Goal: Task Accomplishment & Management: Complete application form

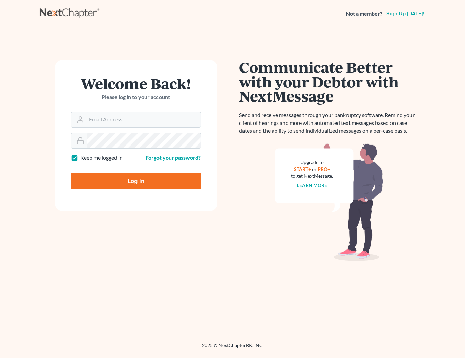
type input "shong@cobbcountylaw.com"
click at [138, 182] on input "Log In" at bounding box center [136, 181] width 130 height 17
type input "Thinking..."
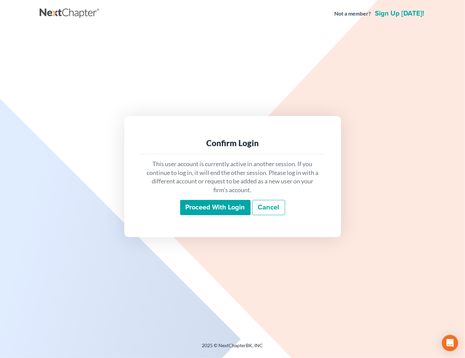
click at [273, 205] on link "Cancel" at bounding box center [268, 208] width 33 height 16
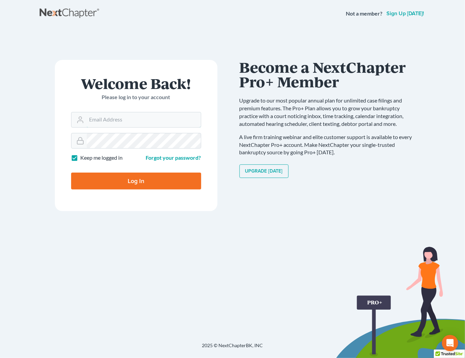
type input "shong@cobbcountylaw.com"
click at [122, 179] on input "Log In" at bounding box center [136, 181] width 130 height 17
type input "Thinking..."
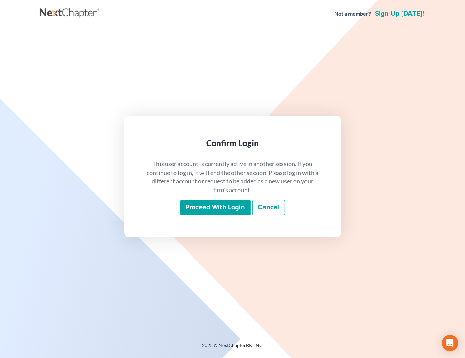
click at [219, 210] on input "Proceed with login" at bounding box center [215, 208] width 70 height 16
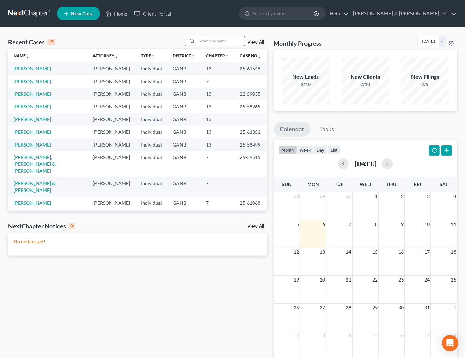
click at [224, 45] on input "search" at bounding box center [220, 41] width 47 height 10
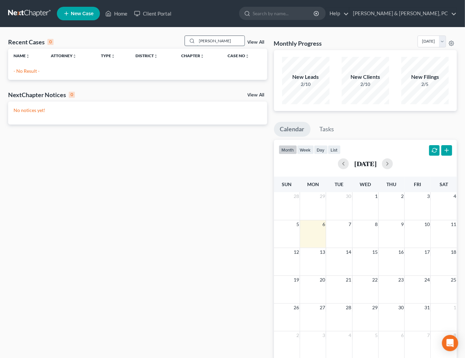
click at [226, 39] on input "[PERSON_NAME]" at bounding box center [220, 41] width 47 height 10
type input "[PERSON_NAME]"
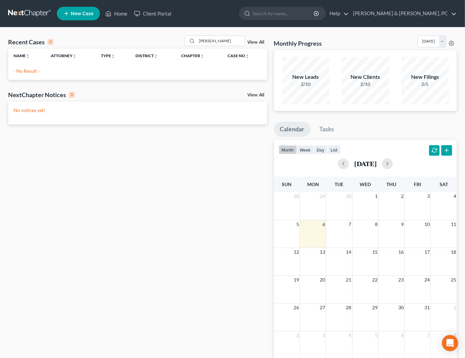
click at [75, 14] on span "New Case" at bounding box center [82, 13] width 23 height 5
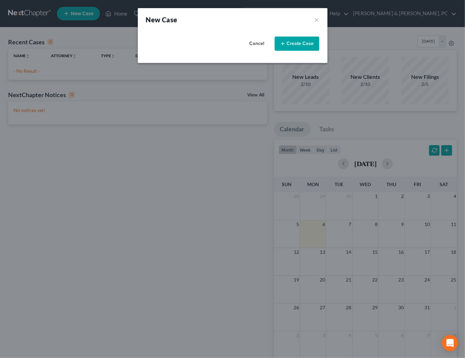
select select "19"
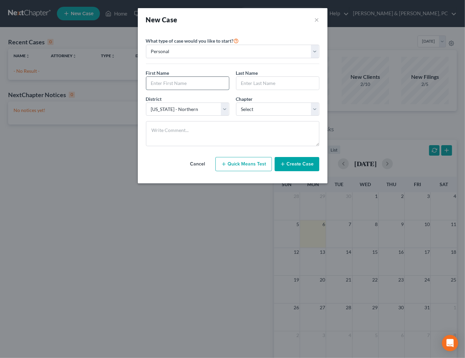
click at [210, 84] on input "text" at bounding box center [187, 83] width 83 height 13
type input "Tia"
type input "[PERSON_NAME]"
click at [255, 110] on select "Select 7 11 12 13" at bounding box center [277, 110] width 83 height 14
select select "0"
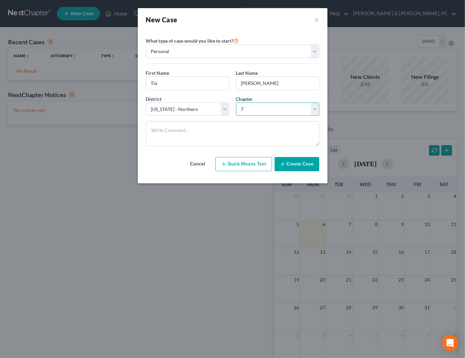
click at [236, 103] on select "Select 7 11 12 13" at bounding box center [277, 110] width 83 height 14
click at [304, 165] on button "Create Case" at bounding box center [297, 164] width 45 height 14
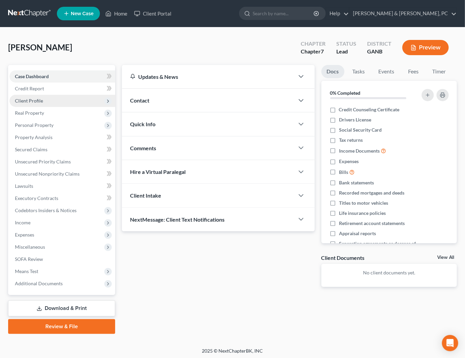
click at [33, 100] on span "Client Profile" at bounding box center [29, 101] width 28 height 6
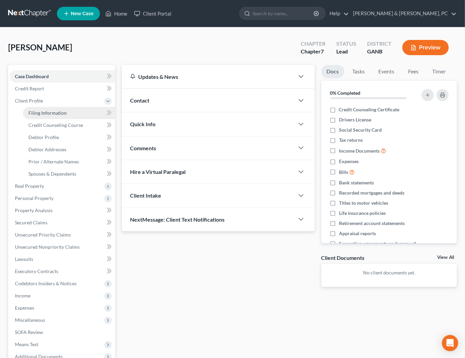
click at [56, 113] on span "Filing Information" at bounding box center [47, 113] width 38 height 6
select select "1"
select select "0"
select select "19"
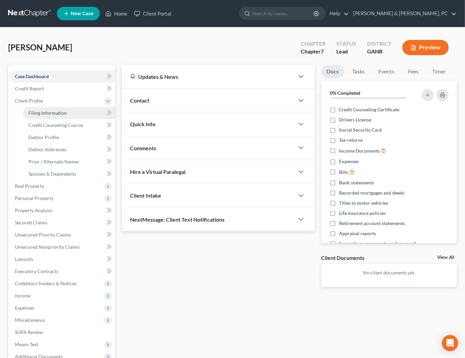
select select "10"
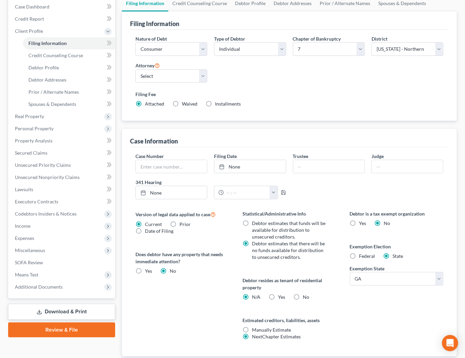
scroll to position [78, 0]
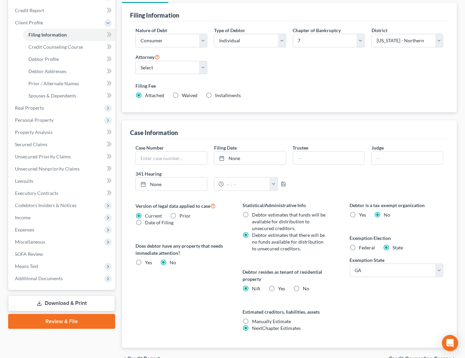
click at [282, 287] on span "Yes" at bounding box center [281, 289] width 7 height 6
click at [282, 287] on input "Yes Yes" at bounding box center [283, 288] width 4 height 4
radio input "true"
radio input "false"
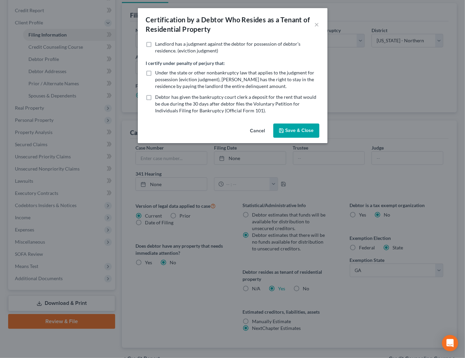
click at [283, 132] on icon "button" at bounding box center [281, 130] width 5 height 5
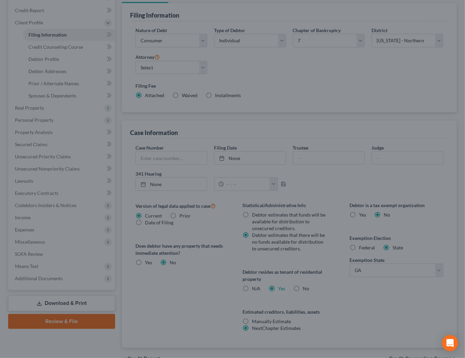
scroll to position [0, 0]
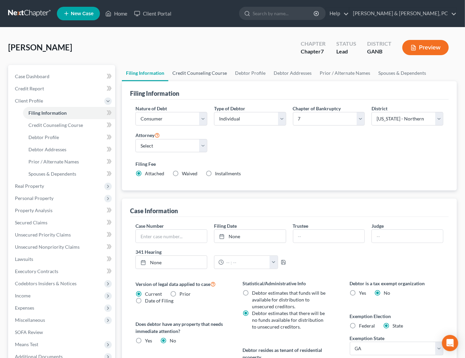
click at [198, 71] on link "Credit Counseling Course" at bounding box center [199, 73] width 63 height 16
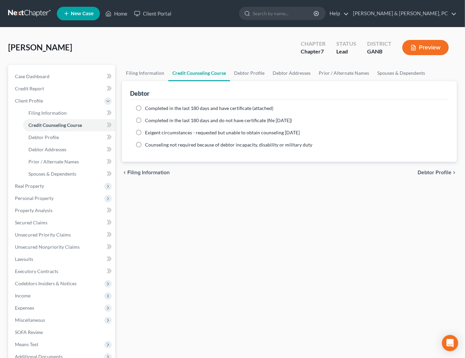
drag, startPoint x: 169, startPoint y: 108, endPoint x: 161, endPoint y: 118, distance: 12.3
click at [169, 108] on span "Completed in the last 180 days and have certificate (attached)" at bounding box center [209, 108] width 128 height 6
click at [152, 108] on input "Completed in the last 180 days and have certificate (attached)" at bounding box center [150, 107] width 4 height 4
radio input "true"
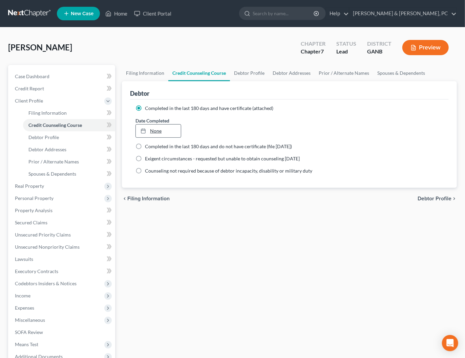
type input "[DATE]"
click at [155, 130] on link "None" at bounding box center [158, 131] width 45 height 13
click at [239, 77] on link "Debtor Profile" at bounding box center [249, 73] width 39 height 16
select select "0"
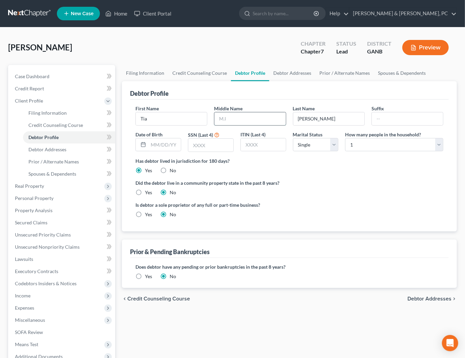
click at [230, 114] on input "text" at bounding box center [249, 118] width 71 height 13
type input "[PERSON_NAME]"
click at [159, 146] on input "text" at bounding box center [164, 145] width 33 height 13
paste input "[DATE]"
type input "[DATE]"
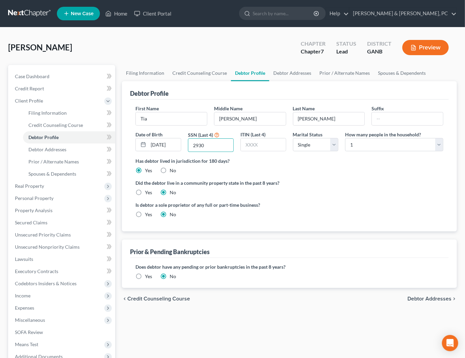
type input "2930"
click at [368, 177] on ng-include "First Name [PERSON_NAME] Middle Name [PERSON_NAME] Last Name [PERSON_NAME] Date…" at bounding box center [289, 164] width 308 height 119
click at [288, 72] on link "Debtor Addresses" at bounding box center [292, 73] width 46 height 16
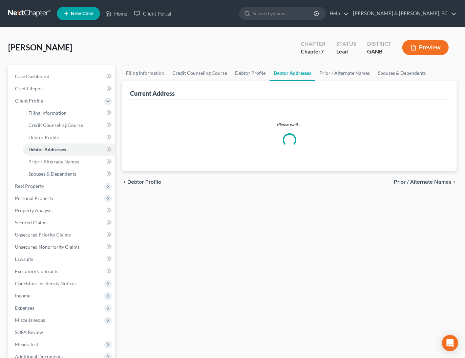
select select "0"
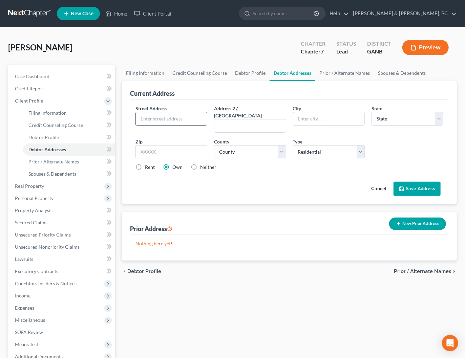
click at [185, 120] on input "text" at bounding box center [171, 118] width 71 height 13
type input "[STREET_ADDRESS]"
type input "Apt 22C"
type input "Marietta"
select select "10"
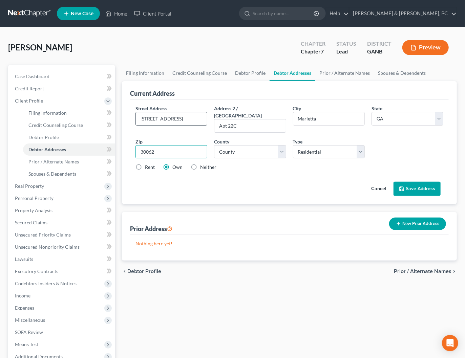
type input "30062"
select select "32"
click at [150, 164] on label "Rent" at bounding box center [150, 167] width 10 height 7
click at [150, 164] on input "Rent" at bounding box center [150, 166] width 4 height 4
radio input "true"
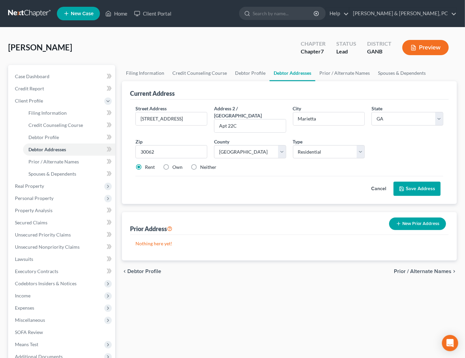
click at [414, 182] on button "Save Address" at bounding box center [417, 189] width 47 height 14
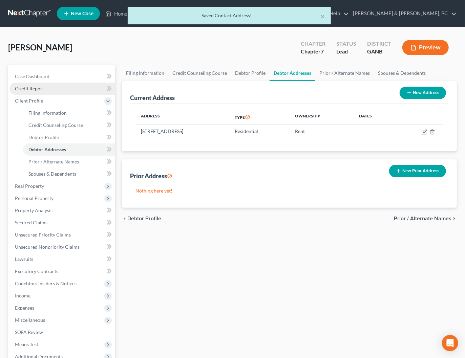
click at [35, 88] on span "Credit Report" at bounding box center [29, 89] width 29 height 6
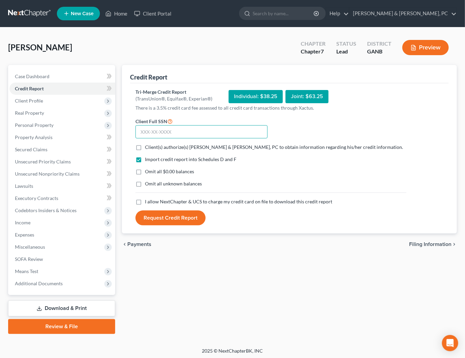
click at [163, 132] on input "text" at bounding box center [201, 132] width 132 height 14
paste input "345-76-2930"
type input "345-76-2930"
click at [145, 148] on label "Client(s) authorize(s) [PERSON_NAME] & [PERSON_NAME], PC to obtain information …" at bounding box center [274, 147] width 258 height 7
click at [148, 148] on input "Client(s) authorize(s) [PERSON_NAME] & [PERSON_NAME], PC to obtain information …" at bounding box center [150, 146] width 4 height 4
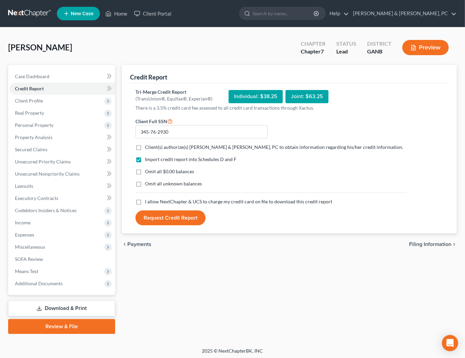
checkbox input "true"
click at [145, 200] on label "I allow NextChapter & UCS to charge my credit card on file to download this cre…" at bounding box center [238, 201] width 187 height 7
click at [148, 200] on input "I allow NextChapter & UCS to charge my credit card on file to download this cre…" at bounding box center [150, 200] width 4 height 4
checkbox input "true"
click at [156, 218] on button "Request Credit Report" at bounding box center [170, 218] width 70 height 15
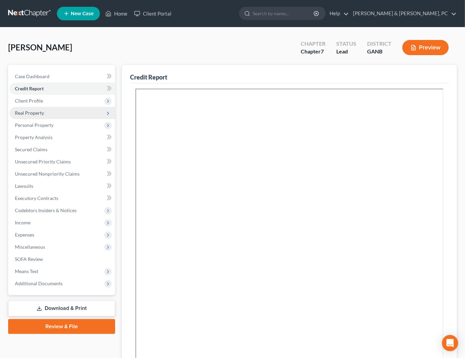
click at [39, 112] on span "Real Property" at bounding box center [29, 113] width 29 height 6
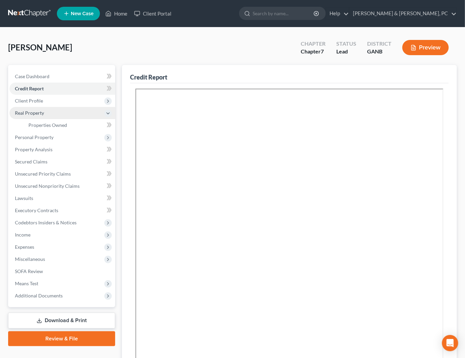
drag, startPoint x: 37, startPoint y: 111, endPoint x: 37, endPoint y: 118, distance: 7.1
click at [37, 111] on span "Real Property" at bounding box center [29, 113] width 29 height 6
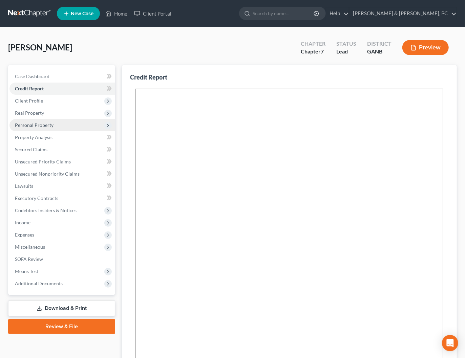
drag, startPoint x: 38, startPoint y: 125, endPoint x: 39, endPoint y: 128, distance: 3.8
click at [38, 125] on span "Personal Property" at bounding box center [34, 125] width 39 height 6
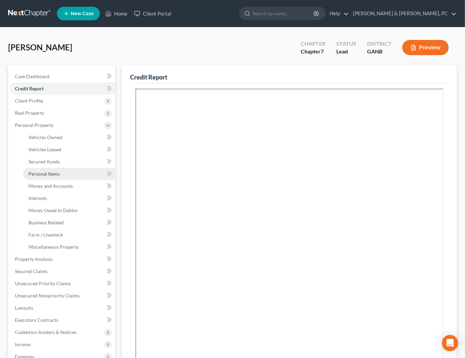
click at [47, 177] on link "Personal Items" at bounding box center [69, 174] width 92 height 12
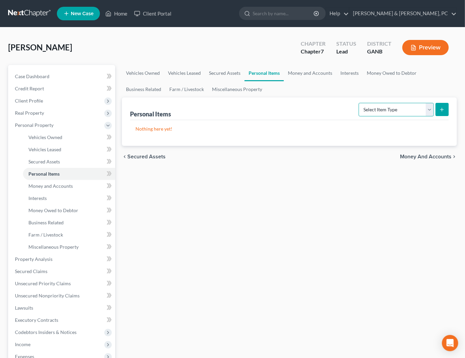
click at [423, 107] on select "Select Item Type Clothing Collectibles Of Value Electronics Firearms Household …" at bounding box center [396, 110] width 75 height 14
select select "clothing"
click at [360, 103] on select "Select Item Type Clothing Collectibles Of Value Electronics Firearms Household …" at bounding box center [396, 110] width 75 height 14
click at [438, 108] on button "submit" at bounding box center [442, 109] width 13 height 13
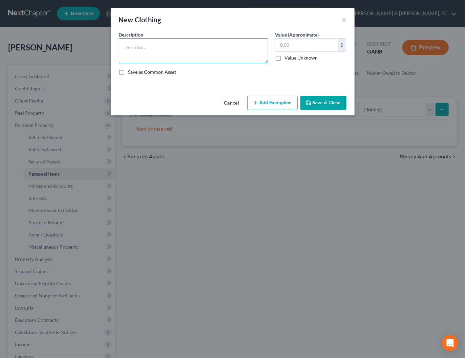
click at [234, 49] on textarea at bounding box center [193, 50] width 149 height 25
type textarea "Clothing"
type input "300"
click at [278, 103] on button "Add Exemption" at bounding box center [272, 103] width 50 height 14
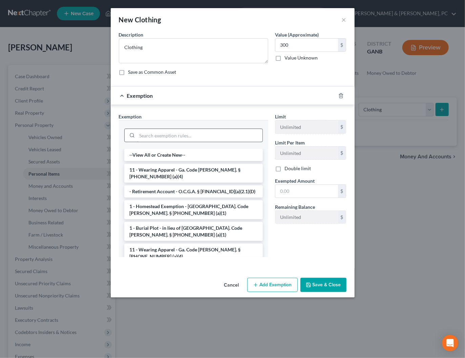
click at [177, 136] on input "search" at bounding box center [199, 135] width 125 height 13
drag, startPoint x: 171, startPoint y: 167, endPoint x: 269, endPoint y: 192, distance: 101.2
click at [171, 167] on li "11 - Wearing Apparel - Ga. Code [PERSON_NAME]. § [PHONE_NUMBER] (a)(4)" at bounding box center [193, 173] width 139 height 19
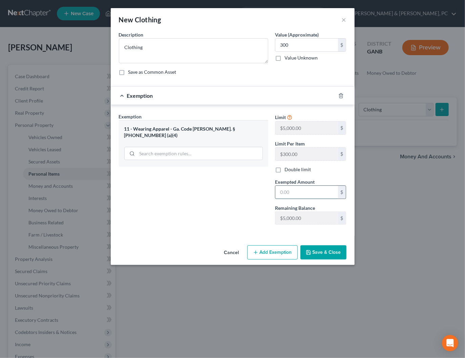
click at [304, 192] on input "text" at bounding box center [306, 192] width 63 height 13
type input "300"
click at [337, 252] on button "Save & Close" at bounding box center [323, 253] width 46 height 14
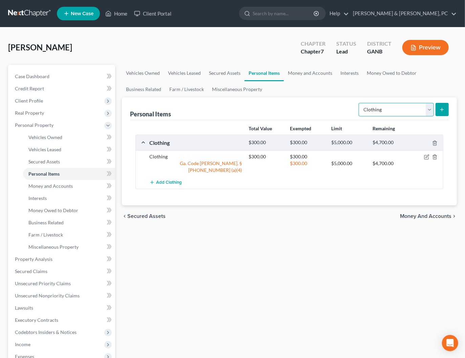
click at [390, 109] on select "Select Item Type Clothing Collectibles Of Value Electronics Firearms Household …" at bounding box center [396, 110] width 75 height 14
click at [360, 103] on select "Select Item Type Clothing Collectibles Of Value Electronics Firearms Household …" at bounding box center [396, 110] width 75 height 14
click at [387, 112] on select "Select Item Type Clothing Collectibles Of Value Electronics Firearms Household …" at bounding box center [396, 110] width 75 height 14
select select "electronics"
click at [360, 103] on select "Select Item Type Clothing Collectibles Of Value Electronics Firearms Household …" at bounding box center [396, 110] width 75 height 14
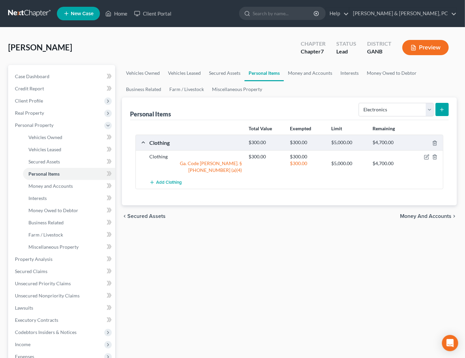
click at [441, 107] on icon "submit" at bounding box center [441, 109] width 5 height 5
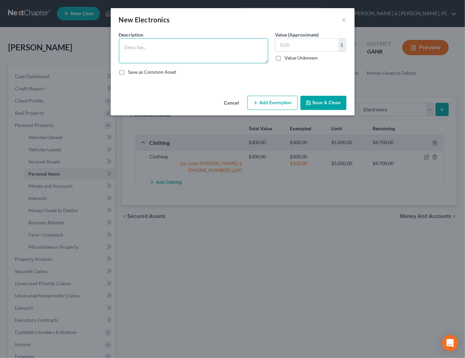
click at [188, 56] on textarea at bounding box center [193, 50] width 149 height 25
type textarea "Used electronics"
type input "300"
click at [274, 105] on button "Add Exemption" at bounding box center [272, 103] width 50 height 14
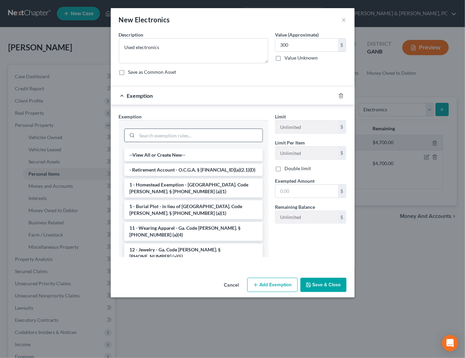
click at [164, 134] on input "search" at bounding box center [199, 135] width 125 height 13
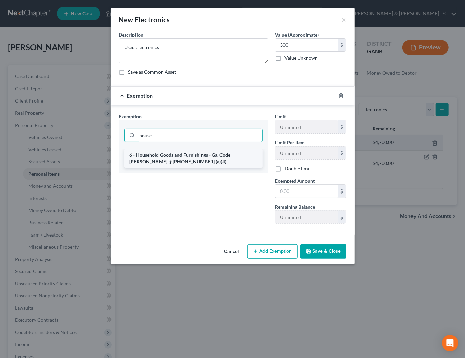
type input "house"
click at [159, 163] on li "6 - Household Goods and Furnishings - Ga. Code [PERSON_NAME]. § [PHONE_NUMBER] …" at bounding box center [193, 158] width 139 height 19
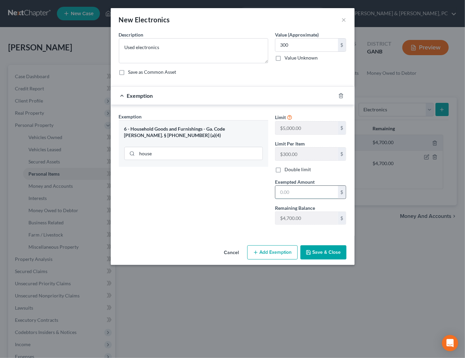
click at [308, 195] on input "text" at bounding box center [306, 192] width 63 height 13
type input "300"
drag, startPoint x: 326, startPoint y: 249, endPoint x: 358, endPoint y: 181, distance: 75.3
click at [325, 249] on button "Save & Close" at bounding box center [323, 253] width 46 height 14
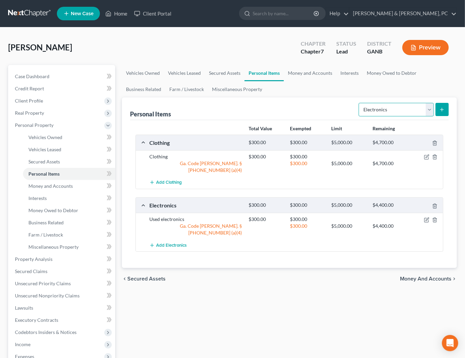
click at [375, 108] on select "Select Item Type Clothing Collectibles Of Value Electronics Firearms Household …" at bounding box center [396, 110] width 75 height 14
select select "household_goods"
click at [360, 103] on select "Select Item Type Clothing Collectibles Of Value Electronics Firearms Household …" at bounding box center [396, 110] width 75 height 14
click at [441, 110] on icon "submit" at bounding box center [441, 109] width 5 height 5
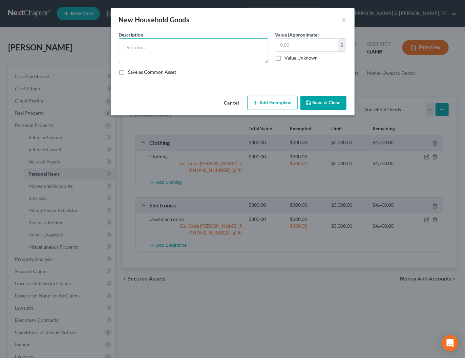
click at [227, 55] on textarea at bounding box center [193, 50] width 149 height 25
type textarea "HHG & Furniture"
type input "1,200"
click at [279, 104] on button "Add Exemption" at bounding box center [272, 103] width 50 height 14
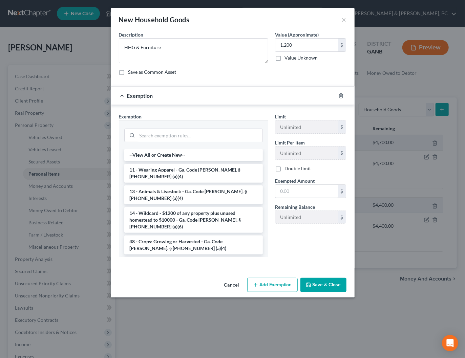
click at [171, 257] on li "6 - Household Goods and Furnishings - Ga. Code [PERSON_NAME]. § [PHONE_NUMBER] …" at bounding box center [193, 266] width 139 height 19
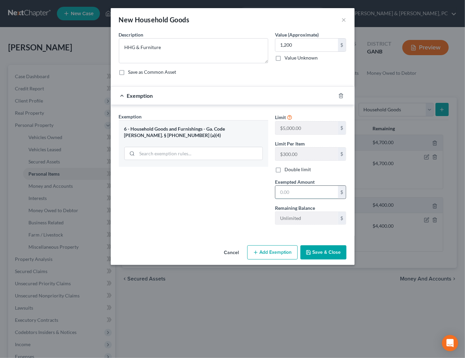
click at [289, 186] on input "text" at bounding box center [306, 192] width 63 height 13
type input "1,200"
click at [327, 249] on button "Save & Close" at bounding box center [323, 253] width 46 height 14
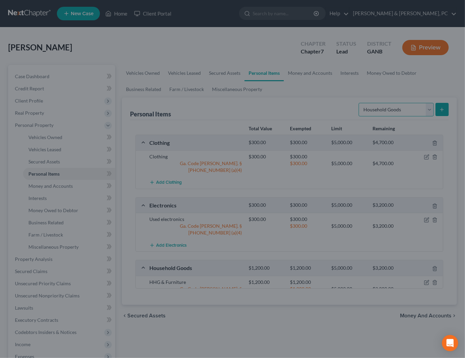
click at [372, 113] on select "Select Item Type Clothing Collectibles Of Value Electronics Firearms Household …" at bounding box center [396, 110] width 75 height 14
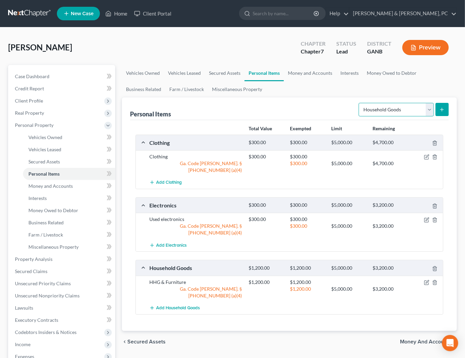
select select "jewelry"
click at [360, 103] on select "Select Item Type Clothing Collectibles Of Value Electronics Firearms Household …" at bounding box center [396, 110] width 75 height 14
click at [440, 108] on icon "submit" at bounding box center [441, 109] width 5 height 5
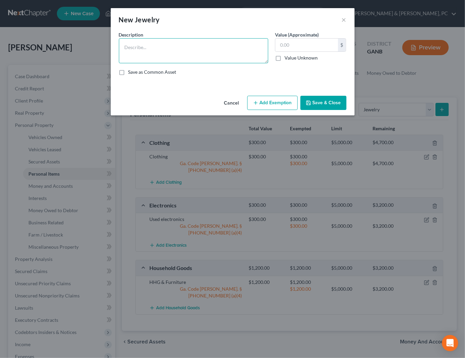
click at [210, 47] on textarea at bounding box center [193, 50] width 149 height 25
type textarea "Jewelry"
type input "100"
click at [270, 99] on button "Add Exemption" at bounding box center [272, 103] width 50 height 14
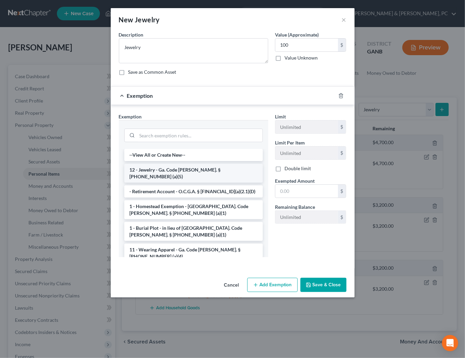
click at [153, 165] on li "12 - Jewelry - Ga. Code [PERSON_NAME]. § [PHONE_NUMBER] (a)(5)" at bounding box center [193, 173] width 139 height 19
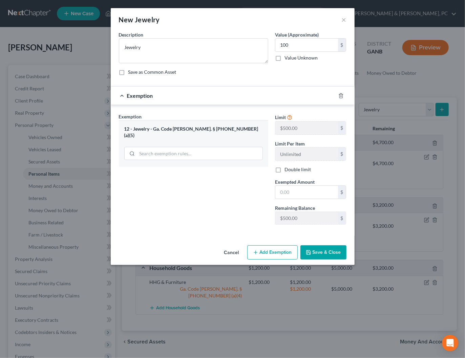
click at [300, 184] on label "Exempted Amount *" at bounding box center [295, 181] width 40 height 7
click at [299, 190] on input "text" at bounding box center [306, 192] width 63 height 13
type input "100"
click at [226, 200] on div "Exemption Set must be selected for CA. Exemption * 12 - Jewelry - [GEOGRAPHIC_D…" at bounding box center [193, 171] width 156 height 117
click at [317, 246] on button "Save & Close" at bounding box center [323, 253] width 46 height 14
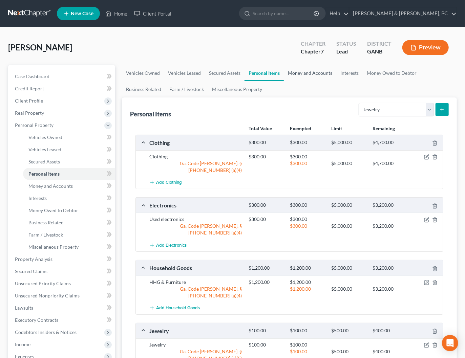
click at [320, 76] on link "Money and Accounts" at bounding box center [310, 73] width 52 height 16
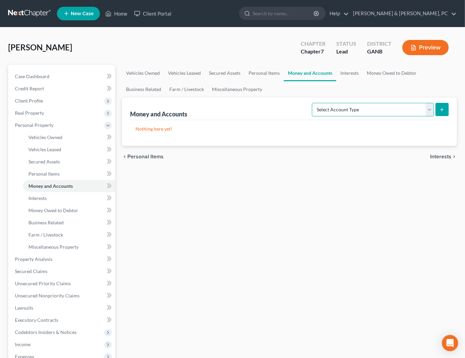
click at [383, 109] on select "Select Account Type Brokerage Cash on Hand Certificates of Deposit Checking Acc…" at bounding box center [373, 110] width 122 height 14
select select "checking"
click at [314, 103] on select "Select Account Type Brokerage Cash on Hand Certificates of Deposit Checking Acc…" at bounding box center [373, 110] width 122 height 14
click at [443, 110] on line "submit" at bounding box center [442, 110] width 3 height 0
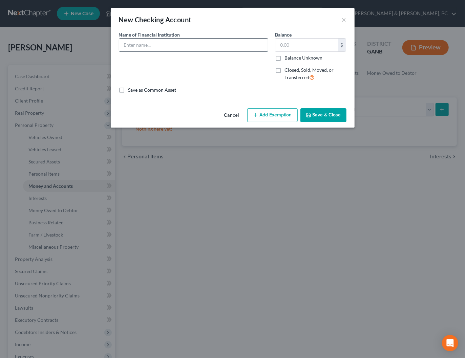
click at [181, 46] on input "text" at bounding box center [193, 45] width 149 height 13
type input "Chime"
type input "123"
click at [258, 115] on icon "button" at bounding box center [255, 114] width 5 height 5
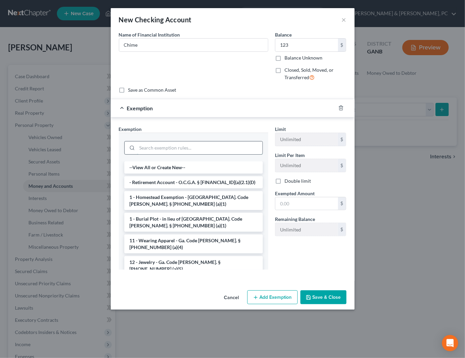
click at [182, 150] on input "search" at bounding box center [199, 148] width 125 height 13
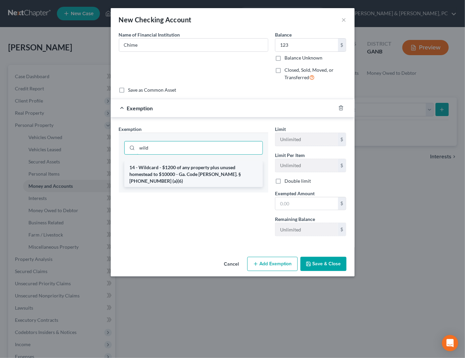
type input "wild"
click at [194, 169] on li "14 - Wildcard - $1200 of any property plus unused homestead to $10000 - Ga. Cod…" at bounding box center [193, 175] width 139 height 26
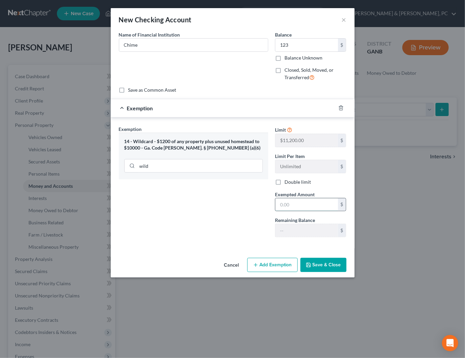
click at [289, 205] on input "text" at bounding box center [306, 204] width 63 height 13
type input "123"
click at [321, 264] on button "Save & Close" at bounding box center [323, 265] width 46 height 14
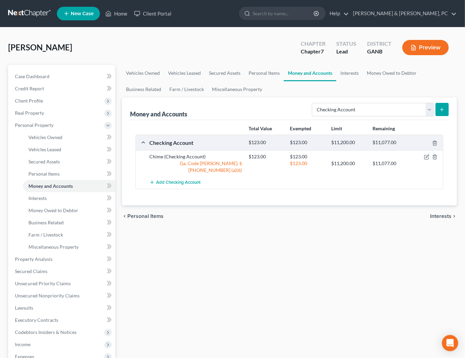
click at [297, 191] on div "Total Value Exempted Limit Remaining Checking Account $123.00 $123.00 $11,200.0…" at bounding box center [289, 162] width 319 height 85
click at [28, 270] on span "Secured Claims" at bounding box center [31, 272] width 33 height 6
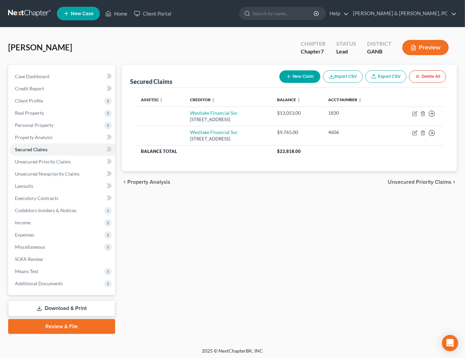
click at [434, 180] on span "Unsecured Priority Claims" at bounding box center [420, 182] width 64 height 5
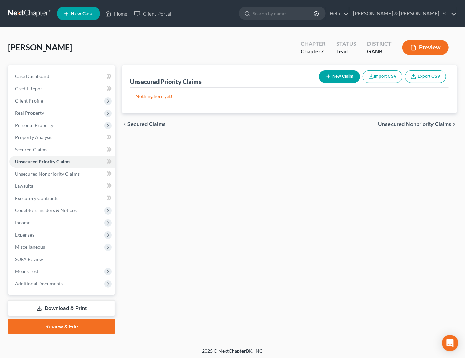
click at [342, 83] on div "New Claim Import CSV Export CSV" at bounding box center [382, 77] width 132 height 18
click at [325, 73] on button "New Claim" at bounding box center [339, 76] width 41 height 13
select select "0"
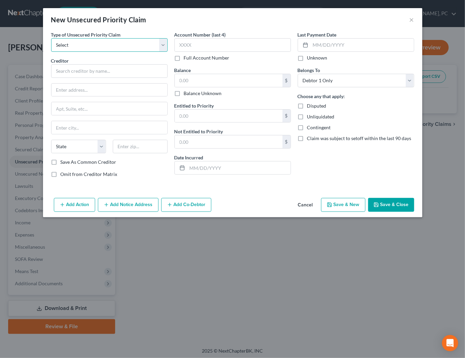
click at [136, 45] on select "Select Taxes & Other Government Units Domestic Support Obligations Extensions o…" at bounding box center [109, 45] width 117 height 14
select select "0"
click at [51, 38] on select "Select Taxes & Other Government Units Domestic Support Obligations Extensions o…" at bounding box center [109, 45] width 117 height 14
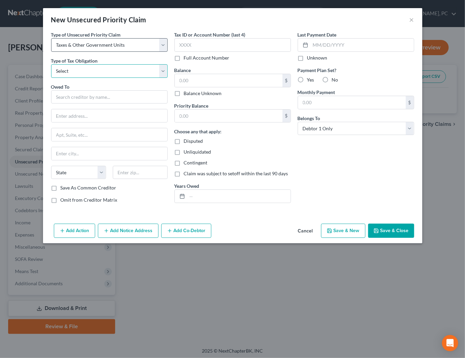
click at [120, 67] on select "Select Federal City State Franchise Tax Board Other" at bounding box center [109, 71] width 117 height 14
select select "0"
click at [51, 64] on select "Select Federal City State Franchise Tax Board Other" at bounding box center [109, 71] width 117 height 14
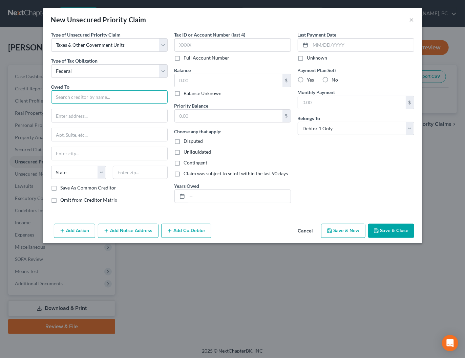
click at [107, 100] on input "text" at bounding box center [109, 97] width 117 height 14
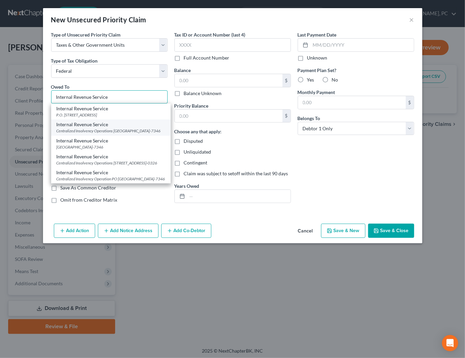
type input "Internal Revenue Service"
click at [124, 129] on div "Centralized Insolvency Operations [GEOGRAPHIC_DATA]-7346" at bounding box center [111, 131] width 109 height 6
type input "Centralized Insolvency Operations"
type input "PO Box 7346"
type input "[GEOGRAPHIC_DATA]"
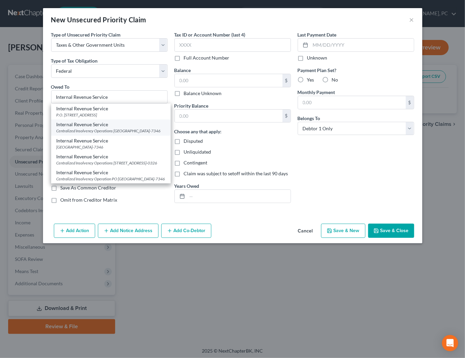
select select "39"
type input "19101-7346"
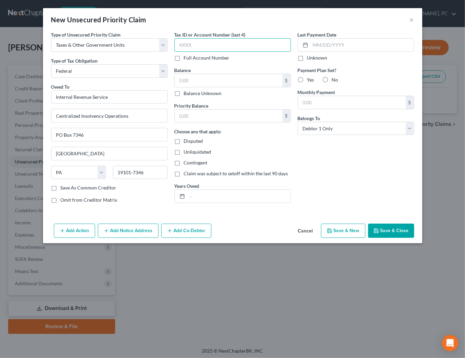
click at [235, 47] on input "text" at bounding box center [232, 45] width 117 height 14
type input "2930"
click at [239, 85] on input "text" at bounding box center [229, 80] width 108 height 13
type input "0"
click at [397, 229] on button "Save & Close" at bounding box center [391, 231] width 46 height 14
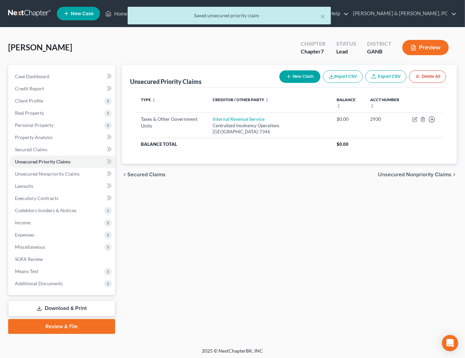
click at [333, 79] on button "Import CSV" at bounding box center [343, 76] width 40 height 13
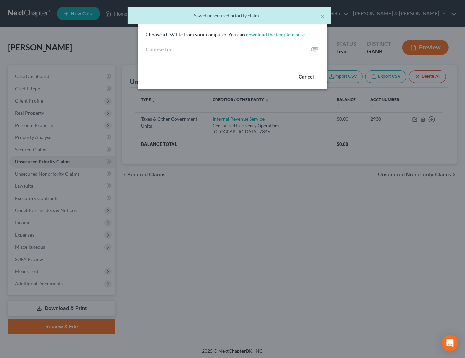
click at [304, 78] on button "Cancel" at bounding box center [307, 77] width 26 height 14
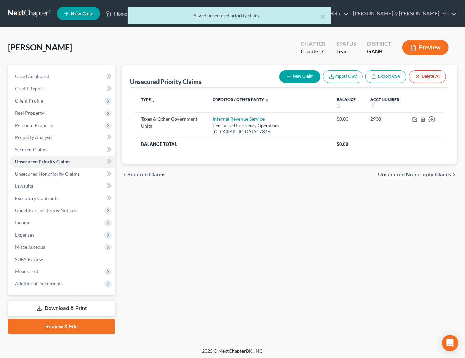
click at [293, 76] on button "New Claim" at bounding box center [299, 76] width 41 height 13
select select "0"
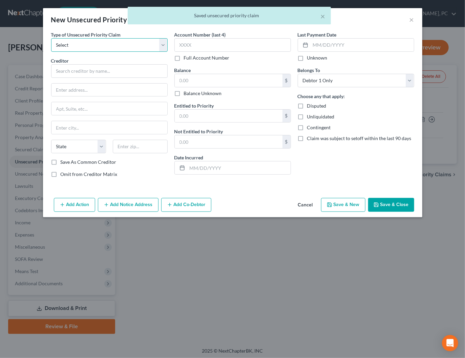
click at [107, 45] on select "Select Taxes & Other Government Units Domestic Support Obligations Extensions o…" at bounding box center [109, 45] width 117 height 14
select select "0"
click at [51, 38] on select "Select Taxes & Other Government Units Domestic Support Obligations Extensions o…" at bounding box center [109, 45] width 117 height 14
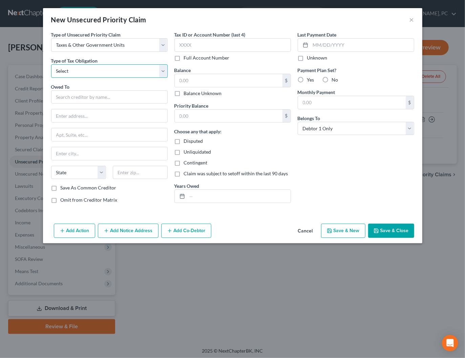
click at [78, 73] on select "Select Federal City State Franchise Tax Board Other" at bounding box center [109, 71] width 117 height 14
select select "2"
click at [51, 64] on select "Select Federal City State Franchise Tax Board Other" at bounding box center [109, 71] width 117 height 14
click at [81, 92] on input "text" at bounding box center [109, 97] width 117 height 14
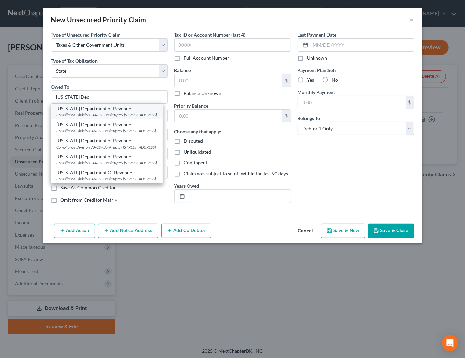
click at [85, 114] on div "Compliance Division - ARCS - Bankruptcy [STREET_ADDRESS]" at bounding box center [107, 115] width 101 height 6
type input "[US_STATE] Department of Revenue"
type input "Compliance Division - ARCS - Bankruptcy"
type input "[STREET_ADDRESS]"
type input "[GEOGRAPHIC_DATA]"
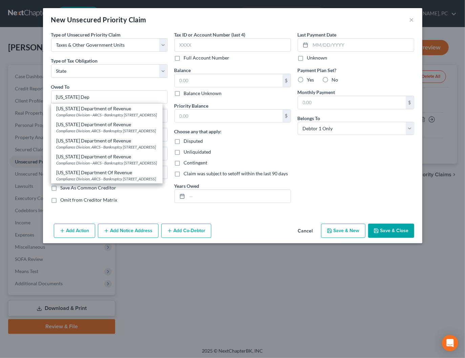
select select "10"
type input "30345-3205"
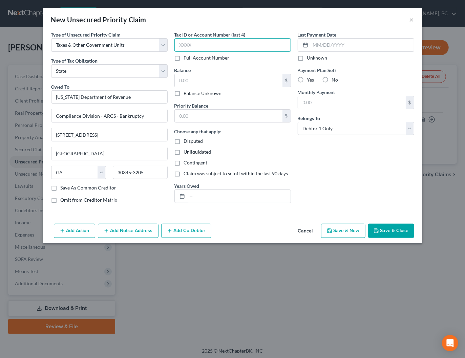
click at [226, 48] on input "text" at bounding box center [232, 45] width 117 height 14
type input "2930"
click at [240, 81] on input "text" at bounding box center [229, 80] width 108 height 13
click at [394, 226] on button "Save & Close" at bounding box center [391, 231] width 46 height 14
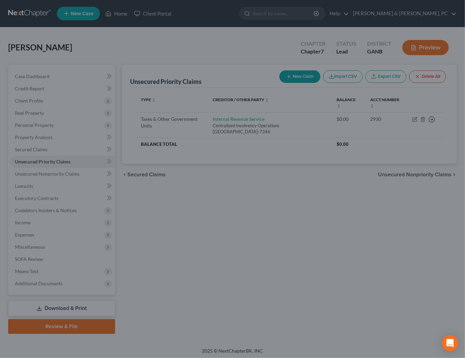
type input "0.00"
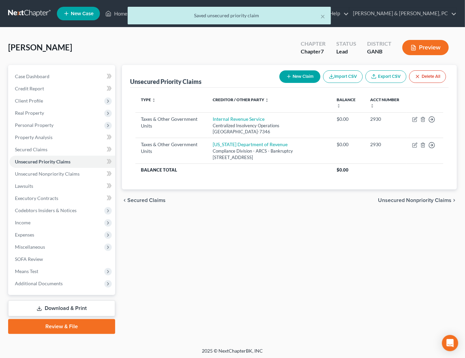
click at [414, 199] on span "Unsecured Nonpriority Claims" at bounding box center [414, 200] width 73 height 5
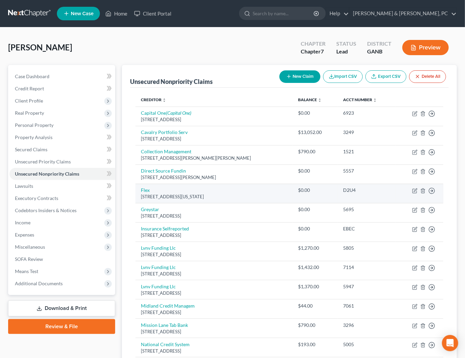
scroll to position [1, 0]
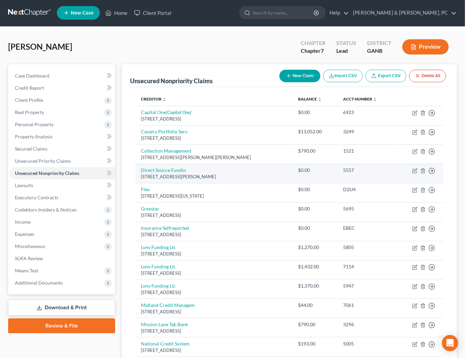
click at [379, 167] on div "5557" at bounding box center [366, 170] width 47 height 7
click at [421, 170] on icon "button" at bounding box center [422, 171] width 3 height 4
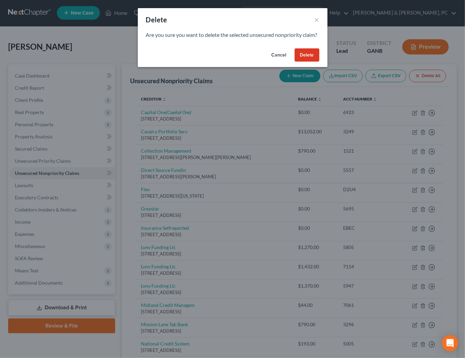
click at [304, 62] on button "Delete" at bounding box center [307, 55] width 25 height 14
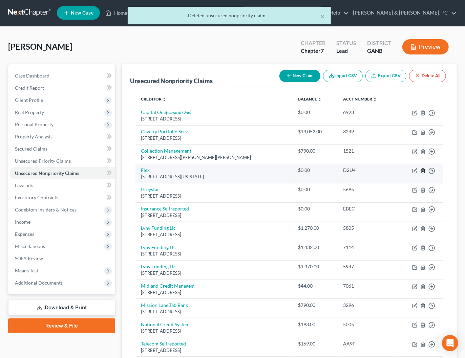
click at [423, 169] on icon "button" at bounding box center [422, 170] width 5 height 5
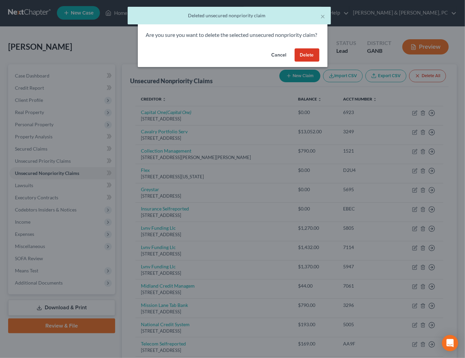
click at [309, 62] on button "Delete" at bounding box center [307, 55] width 25 height 14
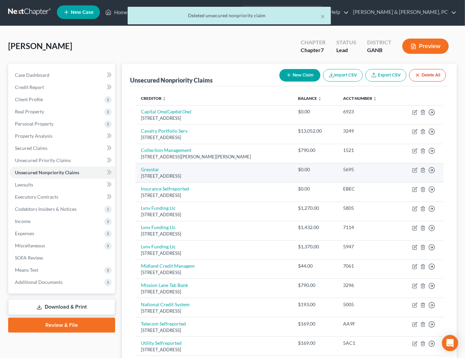
scroll to position [2, 0]
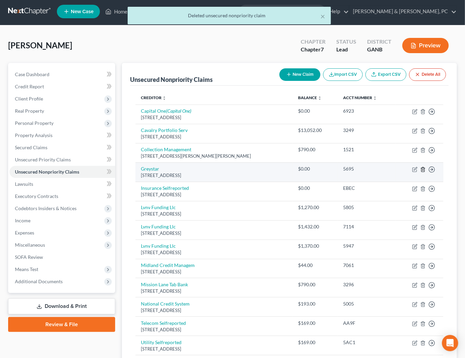
click at [422, 168] on icon "button" at bounding box center [422, 169] width 5 height 5
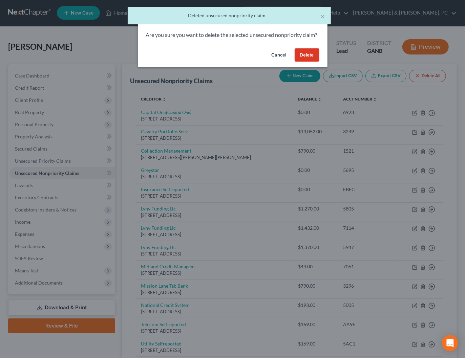
scroll to position [0, 0]
click at [312, 62] on button "Delete" at bounding box center [307, 55] width 25 height 14
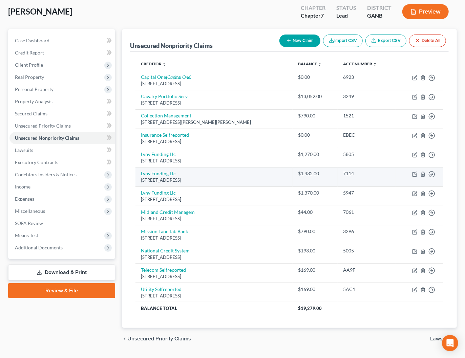
scroll to position [51, 0]
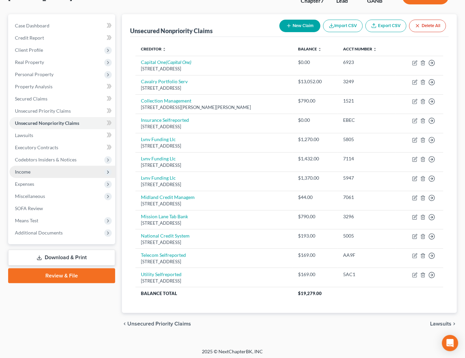
click at [29, 174] on span "Income" at bounding box center [23, 172] width 16 height 6
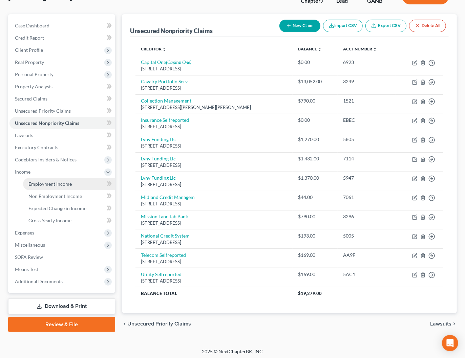
click at [33, 184] on span "Employment Income" at bounding box center [49, 184] width 43 height 6
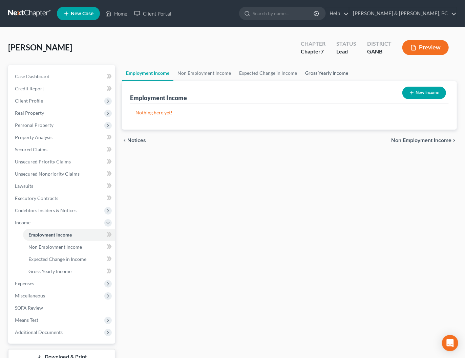
click at [335, 74] on link "Gross Yearly Income" at bounding box center [326, 73] width 51 height 16
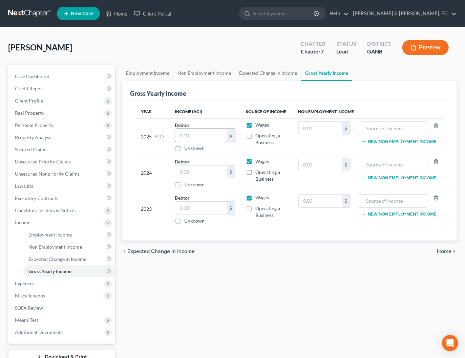
click at [197, 133] on input "text" at bounding box center [200, 135] width 51 height 13
type input "39,982.50"
click at [211, 170] on input "text" at bounding box center [200, 172] width 51 height 13
type input "47,836"
click at [347, 250] on div "chevron_left Expected Change in Income Home chevron_right" at bounding box center [289, 252] width 335 height 22
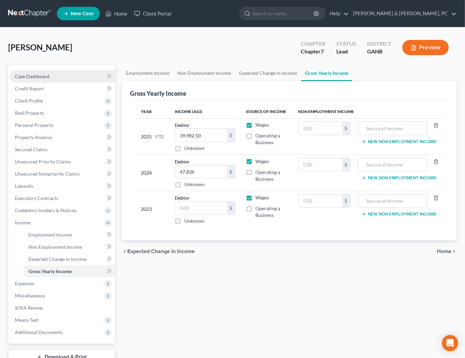
click at [51, 73] on link "Case Dashboard" at bounding box center [62, 76] width 106 height 12
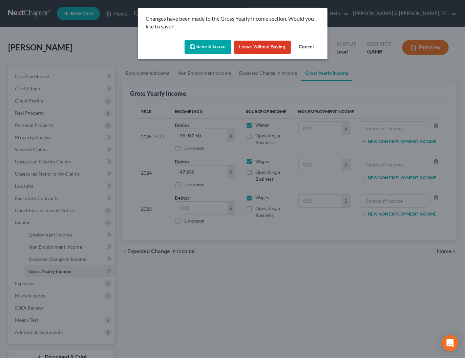
click at [307, 42] on button "Cancel" at bounding box center [307, 48] width 26 height 14
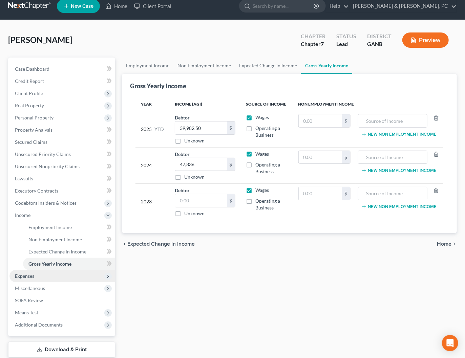
scroll to position [11, 0]
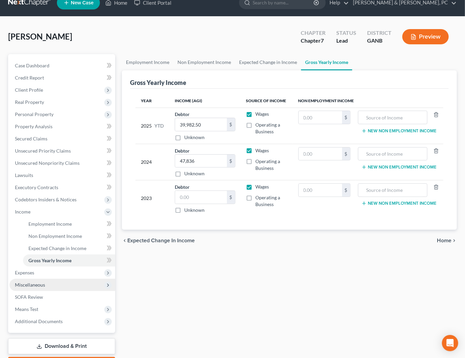
click at [41, 284] on span "Miscellaneous" at bounding box center [30, 285] width 30 height 6
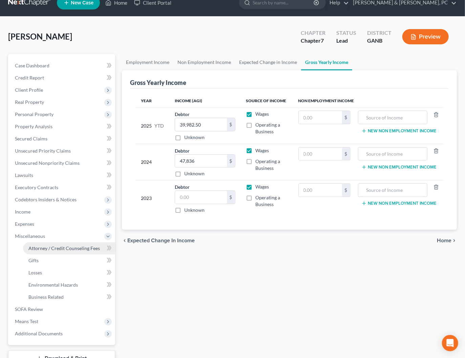
click at [70, 248] on span "Attorney / Credit Counseling Fees" at bounding box center [63, 249] width 71 height 6
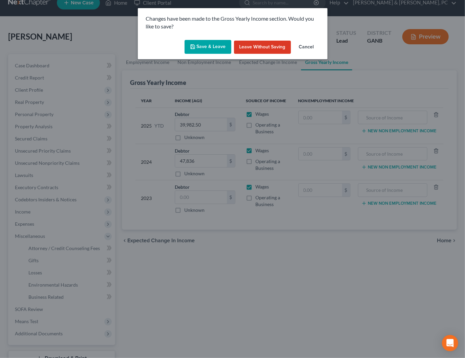
click at [214, 45] on button "Save & Leave" at bounding box center [208, 47] width 47 height 14
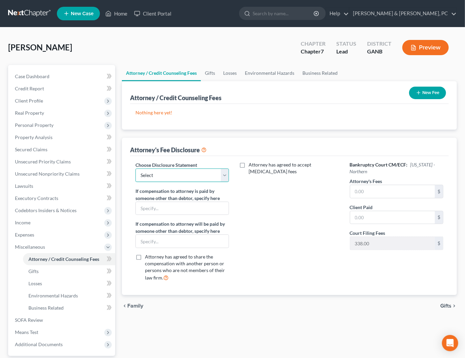
click at [208, 173] on select "Select DISCLOSURE OF COMPENSATION OF ATTORNEY FOR DEBTOR" at bounding box center [181, 176] width 93 height 14
select select "0"
click at [135, 169] on select "Select DISCLOSURE OF COMPENSATION OF ATTORNEY FOR DEBTOR" at bounding box center [181, 176] width 93 height 14
click at [380, 192] on input "text" at bounding box center [392, 191] width 85 height 13
type input "2,000"
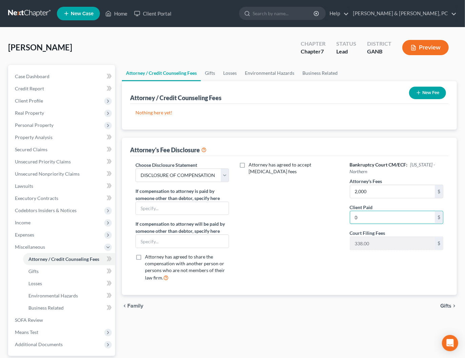
type input "0"
click at [429, 89] on button "New Fee" at bounding box center [427, 93] width 37 height 13
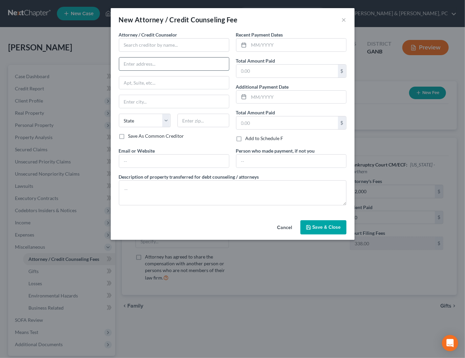
click at [183, 63] on input "text" at bounding box center [174, 64] width 110 height 13
click at [179, 44] on input "text" at bounding box center [174, 45] width 110 height 14
click at [192, 67] on div "[PERSON_NAME] & [PERSON_NAME], P.C." at bounding box center [169, 67] width 90 height 7
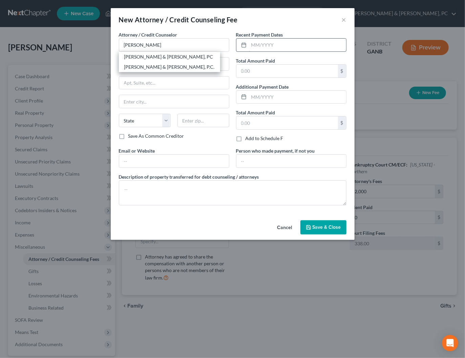
type input "[PERSON_NAME] & [PERSON_NAME], P.C."
type input "[STREET_ADDRESS]"
type input "Marietta"
select select "10"
type input "30060"
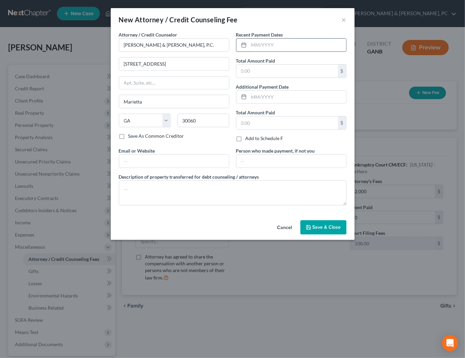
click at [281, 47] on input "text" at bounding box center [297, 45] width 97 height 13
type input "[DATE]"
type input "426"
click at [153, 161] on input "text" at bounding box center [174, 161] width 110 height 13
type input "[EMAIL_ADDRESS][DOMAIN_NAME]"
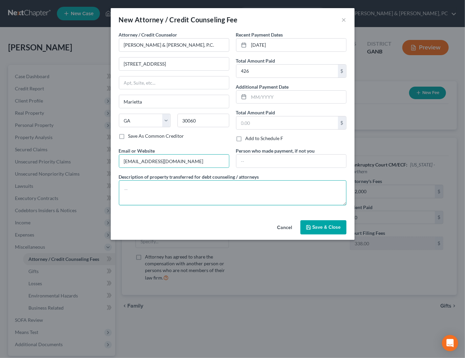
click at [160, 192] on textarea at bounding box center [233, 193] width 228 height 25
type textarea "Chapter 7 Bankruptcy Filing Fees, Credit Report, Credit Counseling Courses"
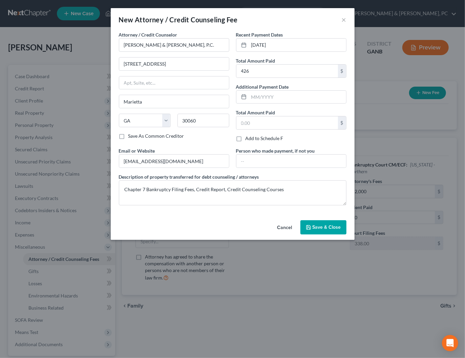
click at [328, 229] on button "Save & Close" at bounding box center [323, 227] width 46 height 14
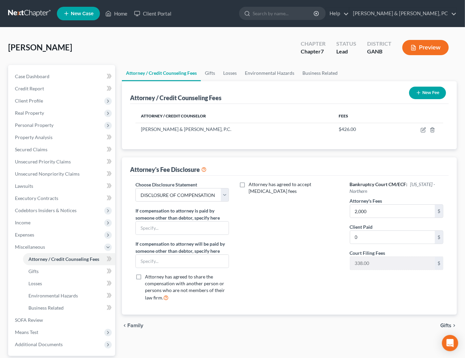
scroll to position [5, 0]
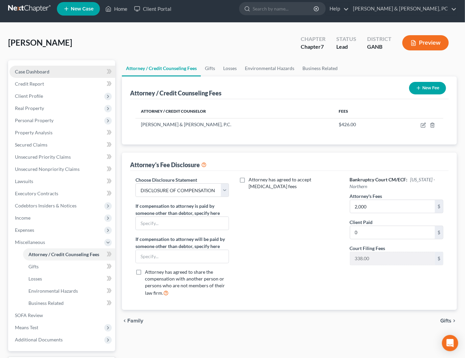
click at [55, 71] on link "Case Dashboard" at bounding box center [62, 72] width 106 height 12
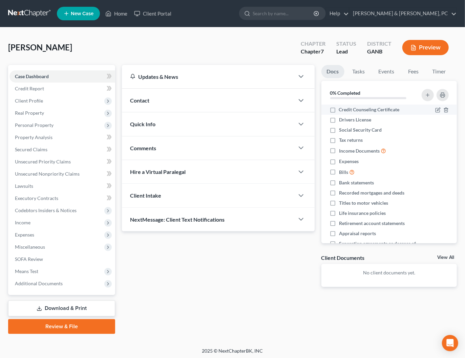
click at [339, 112] on label "Credit Counseling Certificate" at bounding box center [369, 109] width 61 height 7
click at [342, 111] on input "Credit Counseling Certificate" at bounding box center [344, 108] width 4 height 4
checkbox input "true"
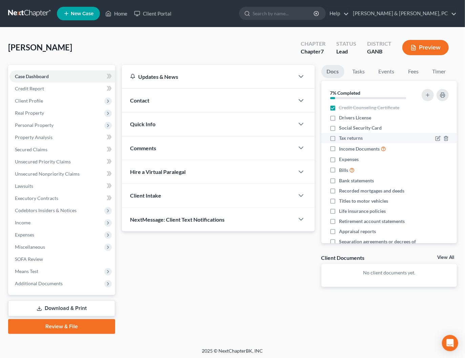
scroll to position [1, 0]
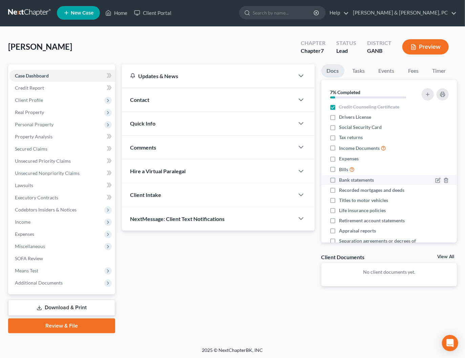
drag, startPoint x: 333, startPoint y: 147, endPoint x: 329, endPoint y: 182, distance: 35.8
click at [339, 147] on label "Income Documents" at bounding box center [362, 148] width 47 height 8
click at [342, 147] on input "Income Documents" at bounding box center [344, 146] width 4 height 4
checkbox input "true"
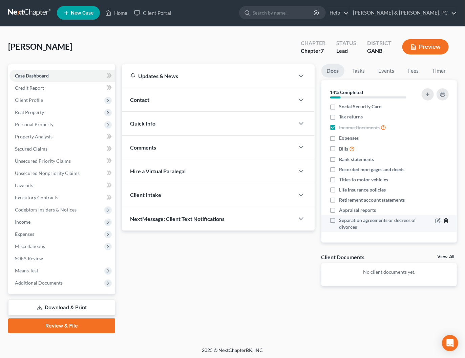
click at [446, 220] on line "button" at bounding box center [446, 220] width 0 height 1
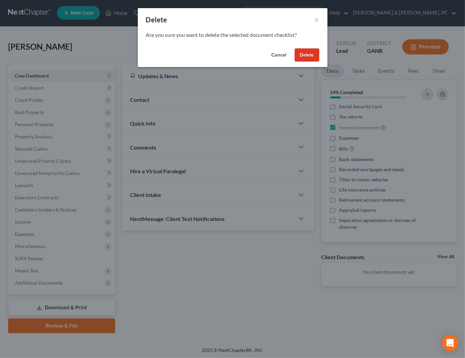
click at [302, 57] on button "Delete" at bounding box center [307, 55] width 25 height 14
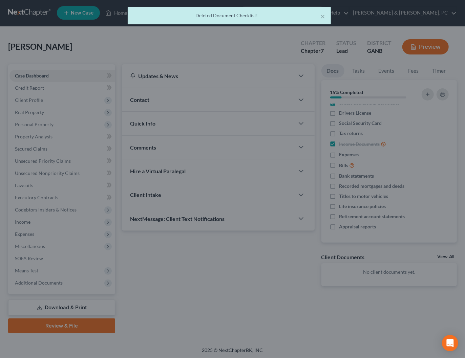
scroll to position [6, 0]
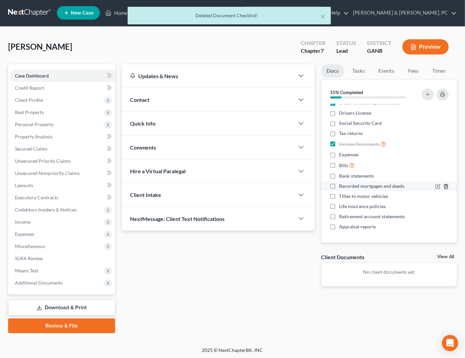
click at [446, 186] on icon "button" at bounding box center [445, 186] width 5 height 5
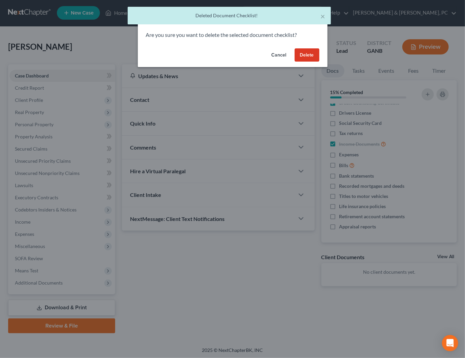
click at [307, 55] on button "Delete" at bounding box center [307, 55] width 25 height 14
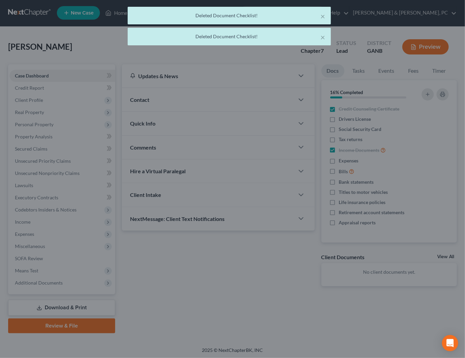
scroll to position [0, 0]
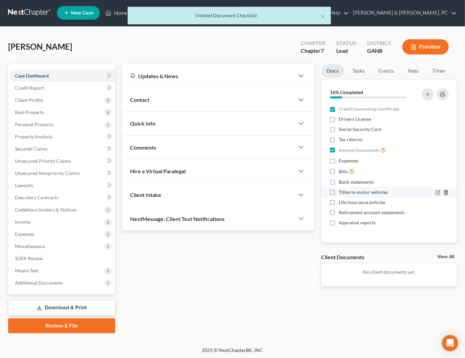
click at [445, 193] on icon "button" at bounding box center [445, 192] width 5 height 5
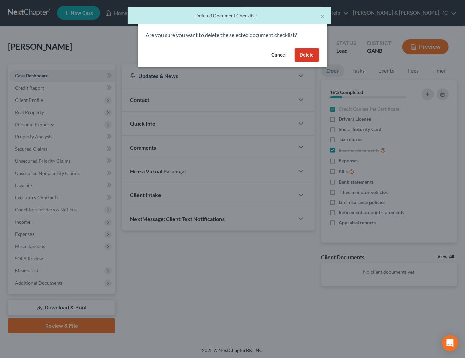
click at [307, 54] on button "Delete" at bounding box center [307, 55] width 25 height 14
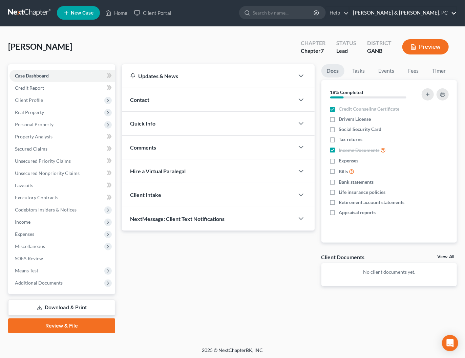
click at [439, 7] on link "[PERSON_NAME] & [PERSON_NAME], PC" at bounding box center [403, 13] width 107 height 12
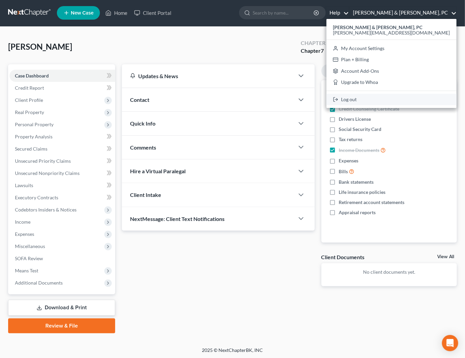
click at [411, 102] on link "Log out" at bounding box center [391, 100] width 130 height 12
